Goal: Information Seeking & Learning: Learn about a topic

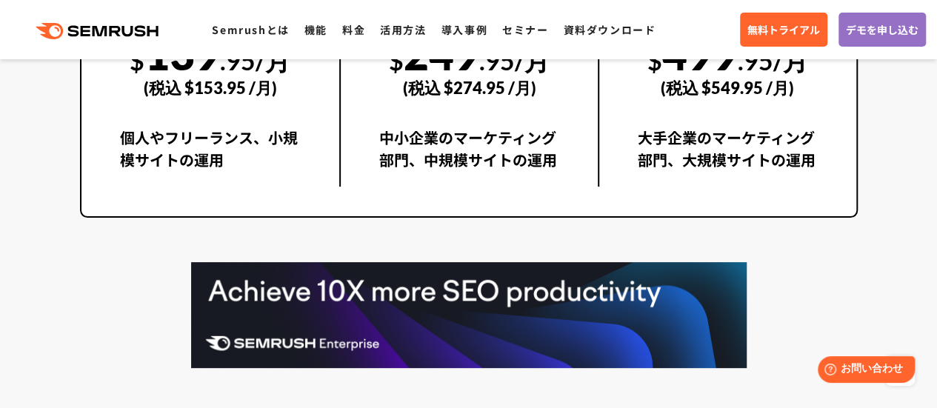
scroll to position [2884, 0]
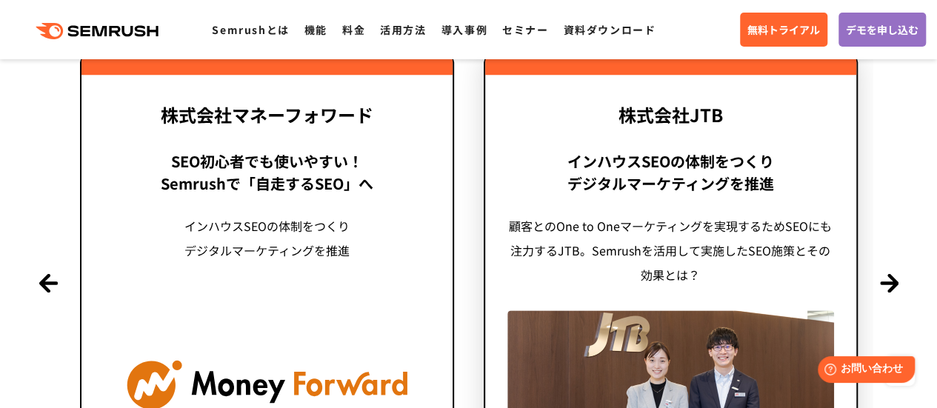
click at [524, 172] on div "インハウスSEOの体制をつくり デジタルマーケティングを推進" at bounding box center [671, 172] width 327 height 44
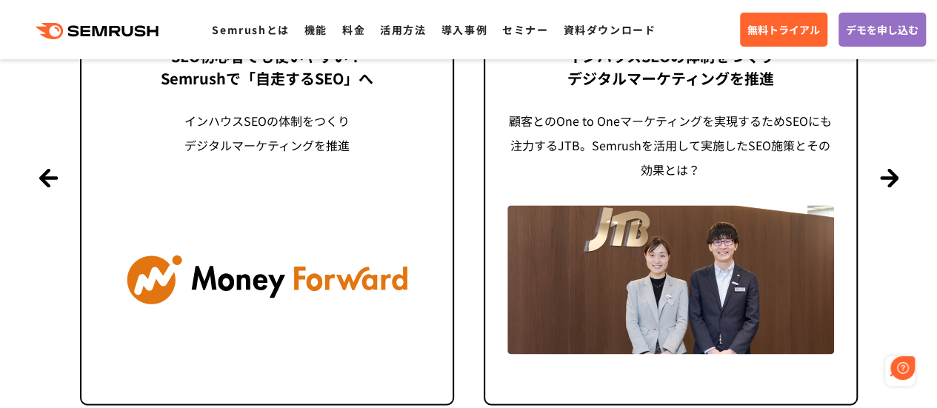
scroll to position [3708, 0]
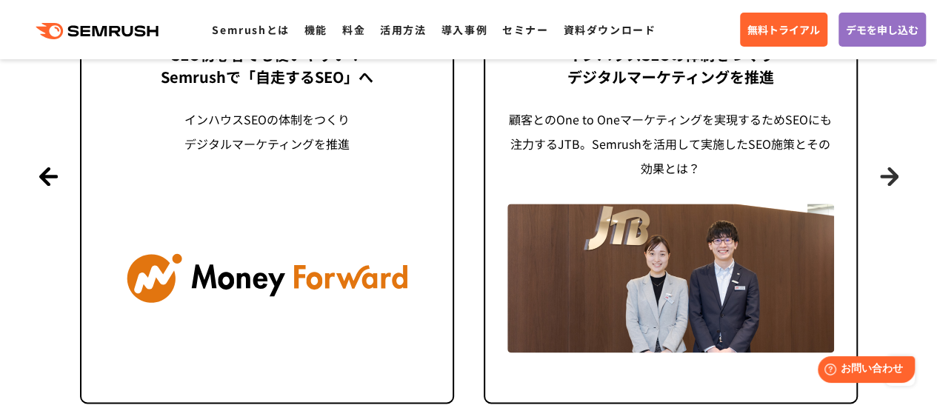
click at [887, 173] on button "Next" at bounding box center [889, 176] width 19 height 19
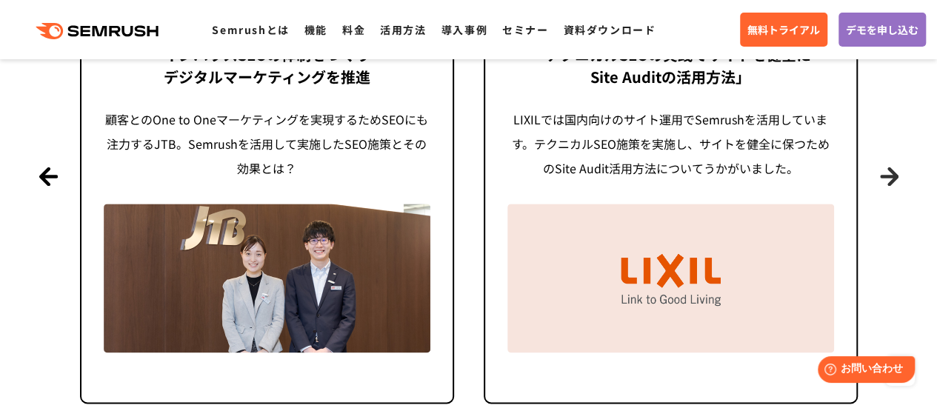
click at [882, 182] on button "Next" at bounding box center [889, 176] width 19 height 19
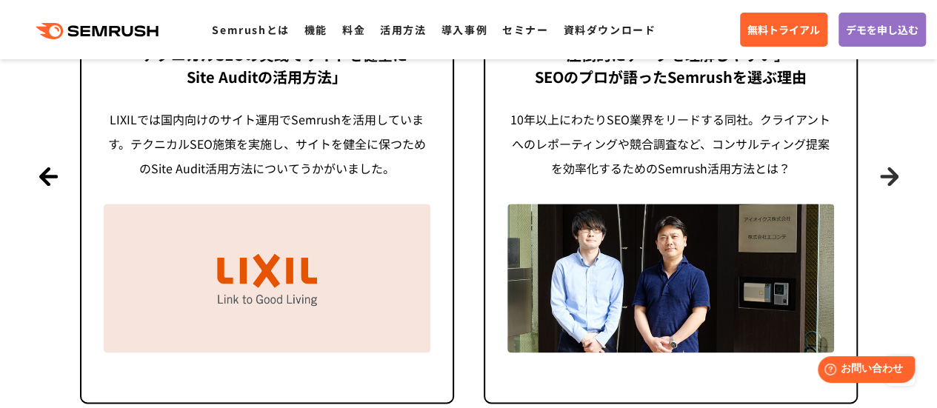
click at [895, 179] on button "Next" at bounding box center [889, 176] width 19 height 19
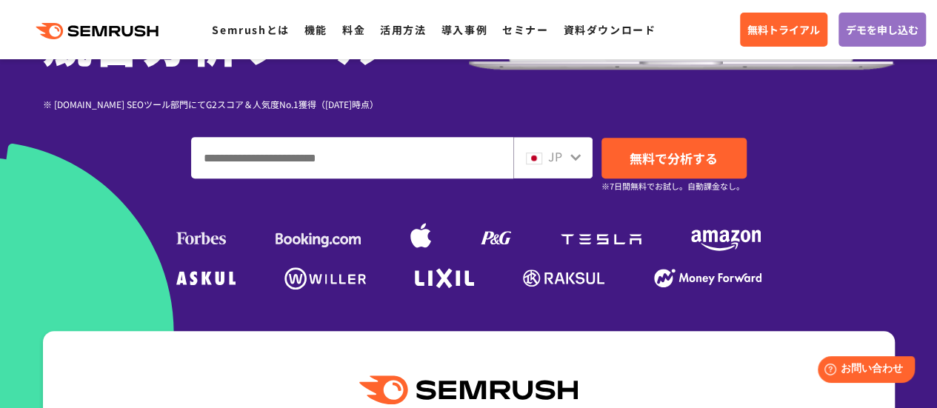
scroll to position [293, 0]
